Goal: Task Accomplishment & Management: Manage account settings

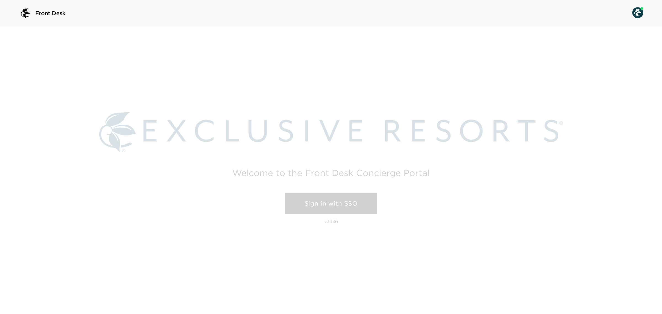
click at [366, 203] on link "Sign in with SSO" at bounding box center [331, 203] width 93 height 21
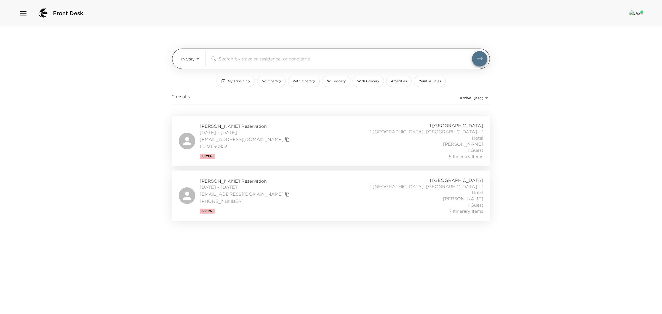
click at [188, 60] on body "Front Desk In Stay In-Stay ​ My Trips Only No Itinerary With Itinerary No Groce…" at bounding box center [331, 157] width 662 height 314
click at [192, 81] on span "Upcoming" at bounding box center [191, 82] width 20 height 6
type input "Upcoming"
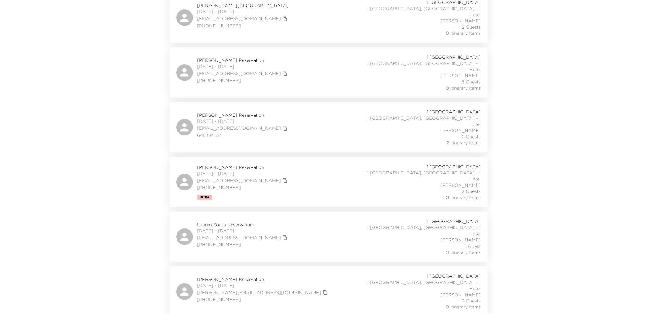
scroll to position [207, 0]
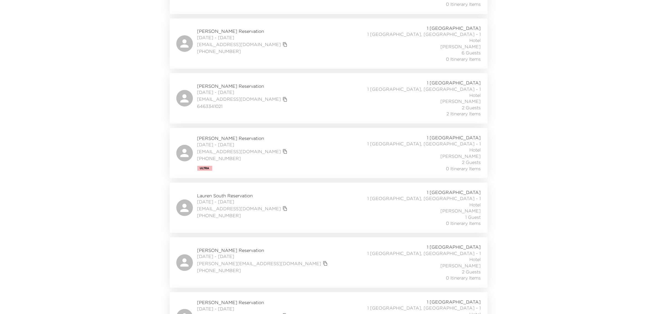
click at [226, 247] on span "Allison Moore Reservation" at bounding box center [263, 250] width 132 height 6
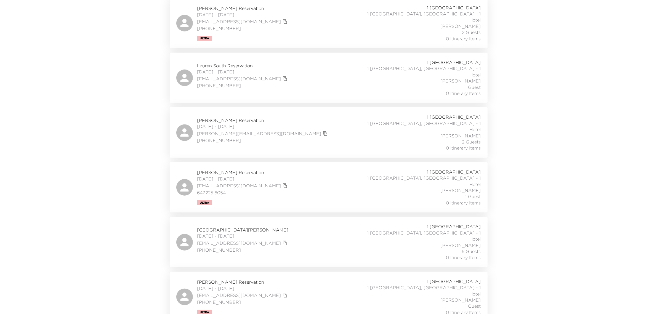
scroll to position [345, 0]
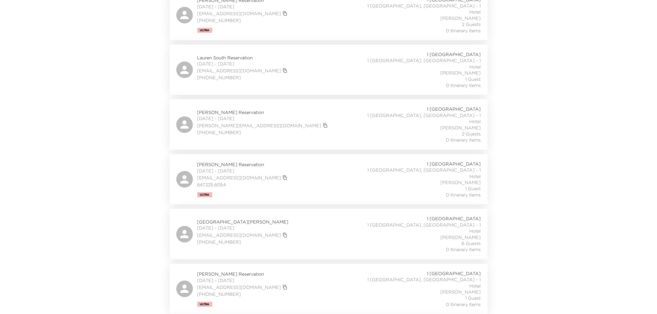
click at [224, 219] on span "Hails Kirker Reservation" at bounding box center [243, 222] width 92 height 6
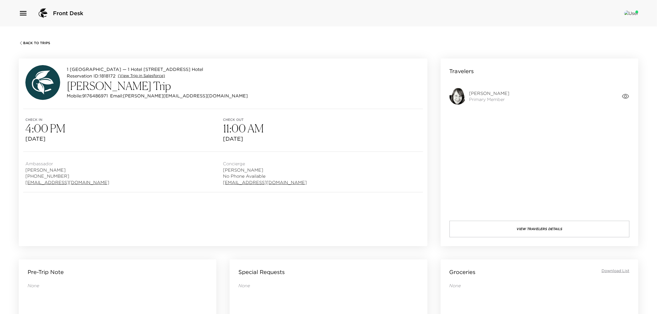
click at [138, 78] on link "(View Trip in Salesforce)" at bounding box center [141, 76] width 47 height 6
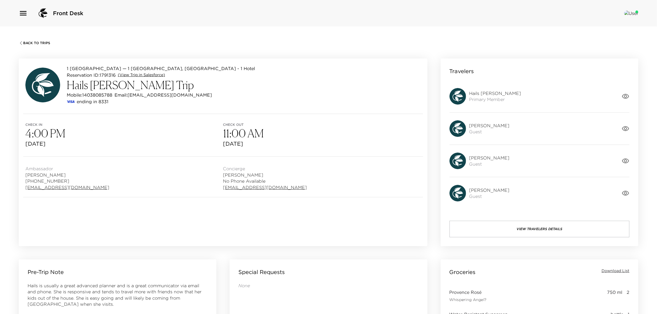
click at [129, 75] on link "(View Trip in Salesforce)" at bounding box center [141, 75] width 47 height 6
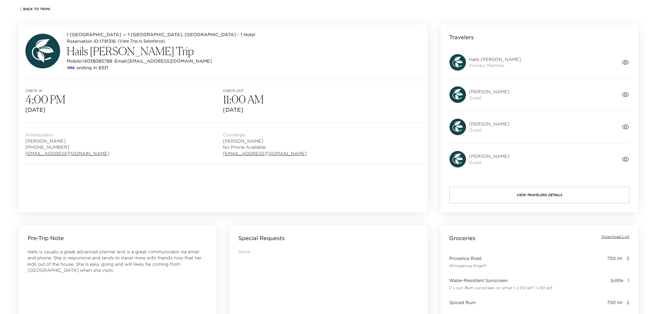
scroll to position [34, 0]
